Goal: Task Accomplishment & Management: Complete application form

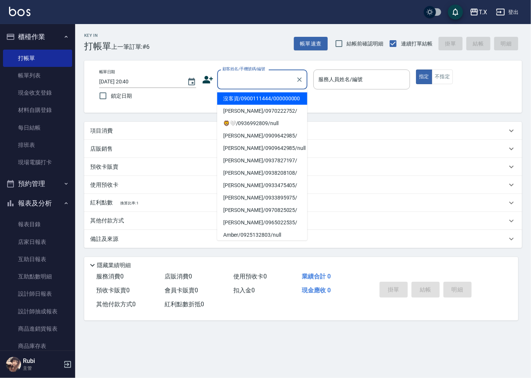
click at [268, 78] on div "顧客姓名/手機號碼/編號 顧客姓名/手機號碼/編號" at bounding box center [262, 80] width 90 height 20
click at [270, 102] on li "沒客資/0900111444/000000000" at bounding box center [262, 98] width 90 height 12
type input "沒客資/0900111444/000000000"
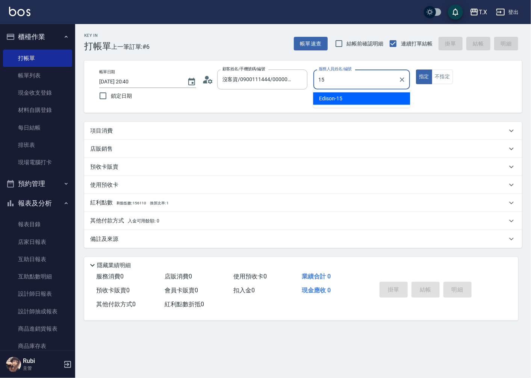
type input "Edison-15"
type button "true"
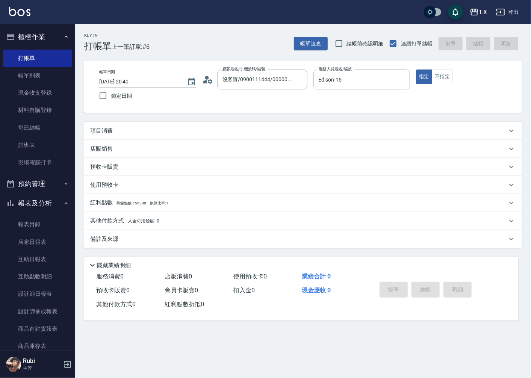
click at [132, 131] on div "項目消費" at bounding box center [298, 131] width 417 height 8
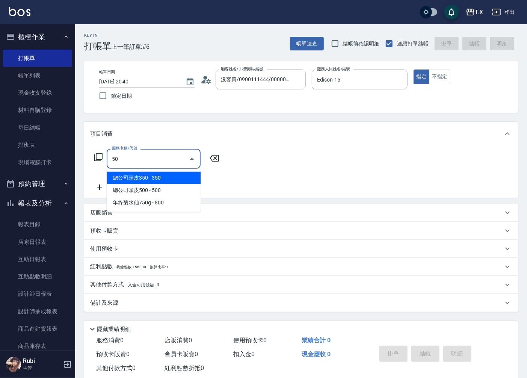
type input "501"
type input "100"
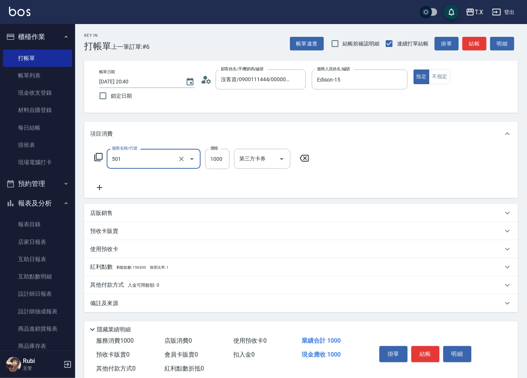
type input "染髮(501)"
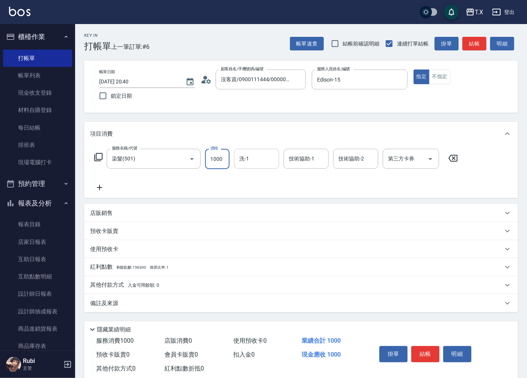
click at [244, 156] on div "洗-1 洗-1" at bounding box center [256, 159] width 45 height 20
type input "vivi-13"
click at [309, 179] on div "vivi -13" at bounding box center [305, 178] width 45 height 12
type input "vivi-13"
click at [429, 357] on button "結帳" at bounding box center [426, 354] width 28 height 16
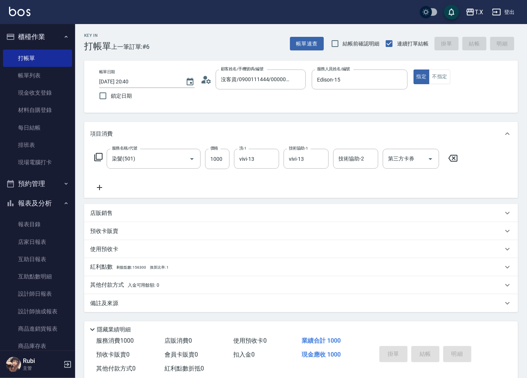
type input "[DATE] 21:38"
type input "0"
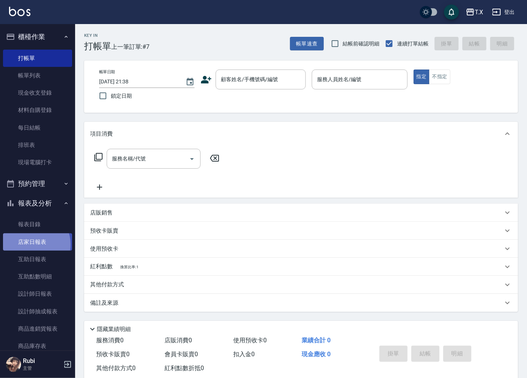
click at [31, 244] on link "店家日報表" at bounding box center [37, 241] width 69 height 17
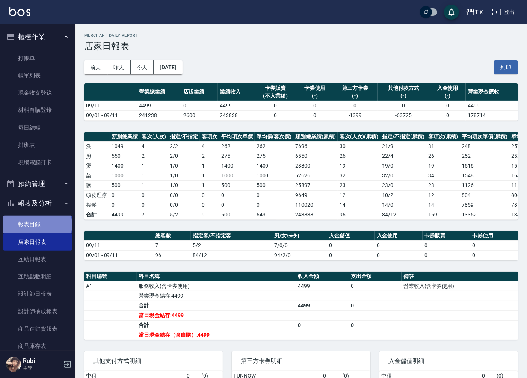
click at [37, 225] on link "報表目錄" at bounding box center [37, 224] width 69 height 17
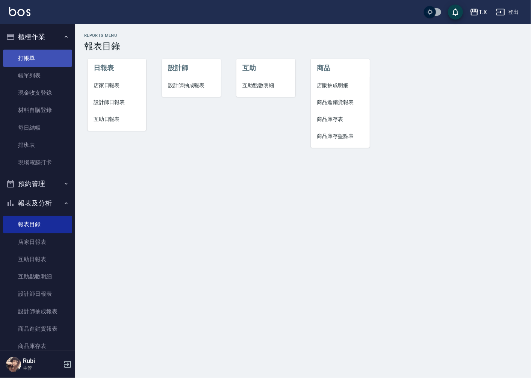
click at [36, 60] on link "打帳單" at bounding box center [37, 58] width 69 height 17
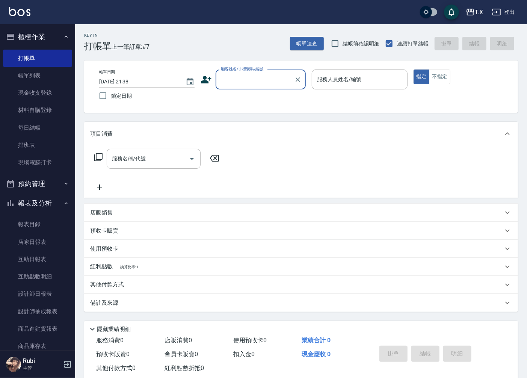
click at [262, 82] on input "顧客姓名/手機號碼/編號" at bounding box center [255, 79] width 72 height 13
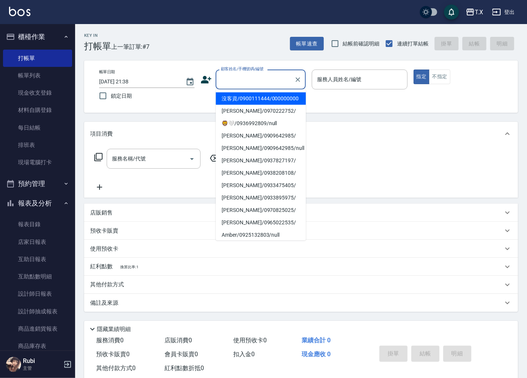
click at [260, 101] on li "沒客資/0900111444/000000000" at bounding box center [261, 98] width 90 height 12
type input "沒客資/0900111444/000000000"
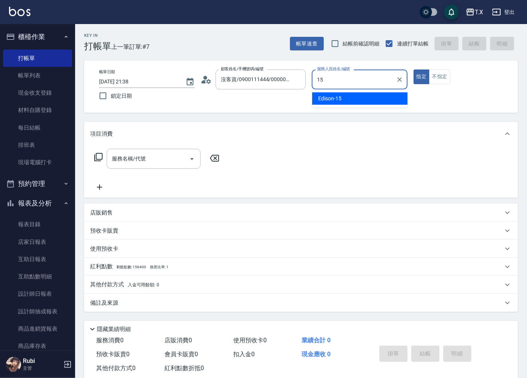
type input "Edison-15"
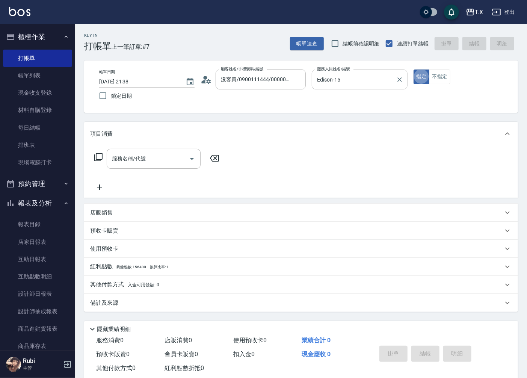
type button "true"
click at [160, 159] on input "服務名稱/代號" at bounding box center [148, 158] width 76 height 13
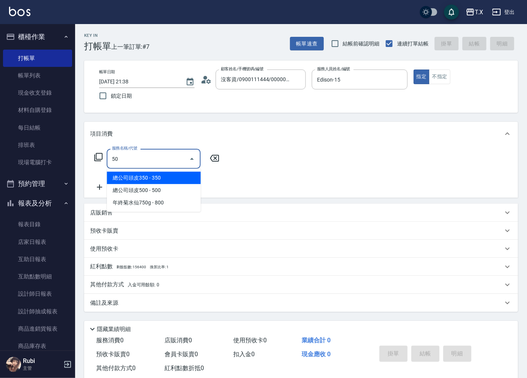
type input "501"
type input "100"
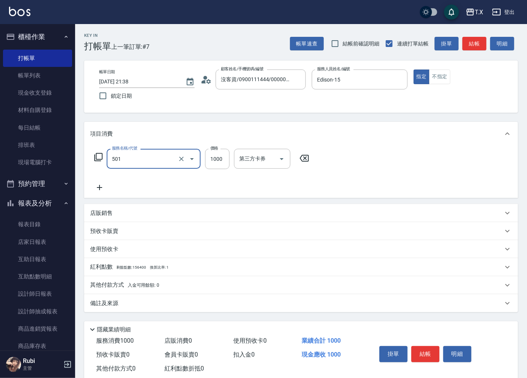
type input "染髮(501)"
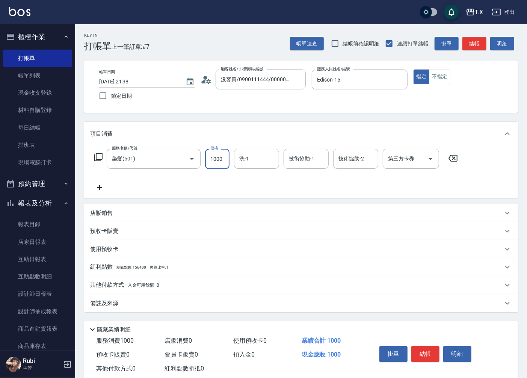
type input "1"
type input "0"
type input "150"
type input "10"
type input "1500"
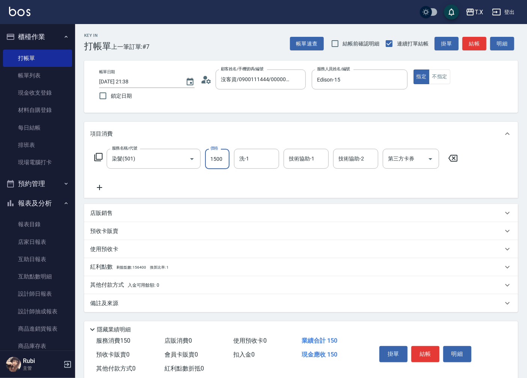
type input "150"
type input "1500"
type input "鯨魚-12"
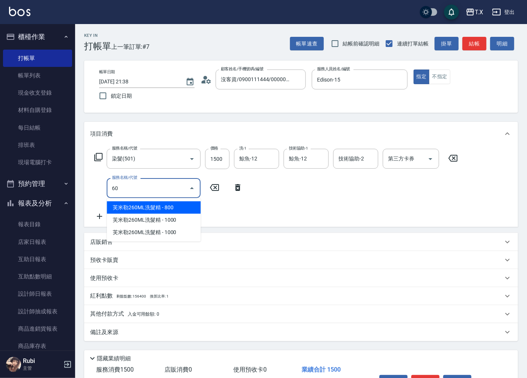
type input "601"
type input "180"
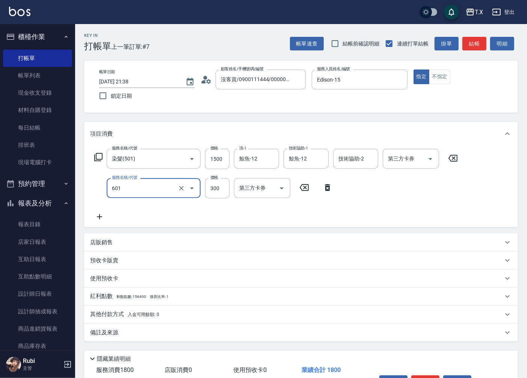
type input "自備護髮(601)"
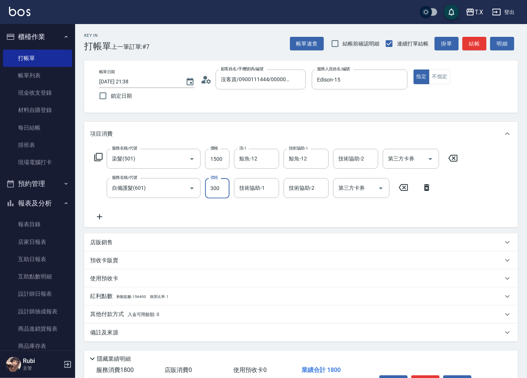
type input "1"
type input "150"
type input "100"
type input "160"
type input "1000"
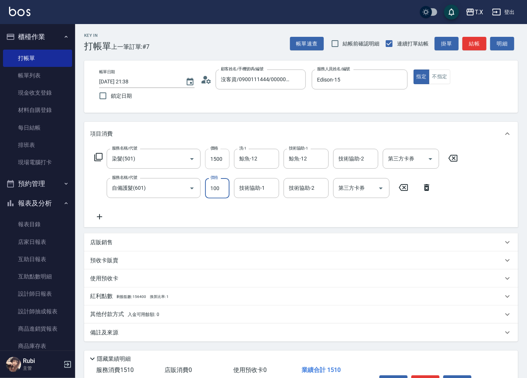
type input "250"
type input "1000"
click at [221, 158] on input "1500" at bounding box center [217, 159] width 24 height 20
type input "1"
type input "100"
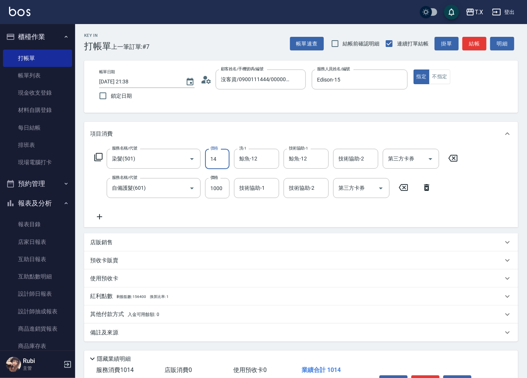
type input "142"
type input "110"
type input "1425"
type input "240"
type input "1425"
